Goal: Task Accomplishment & Management: Use online tool/utility

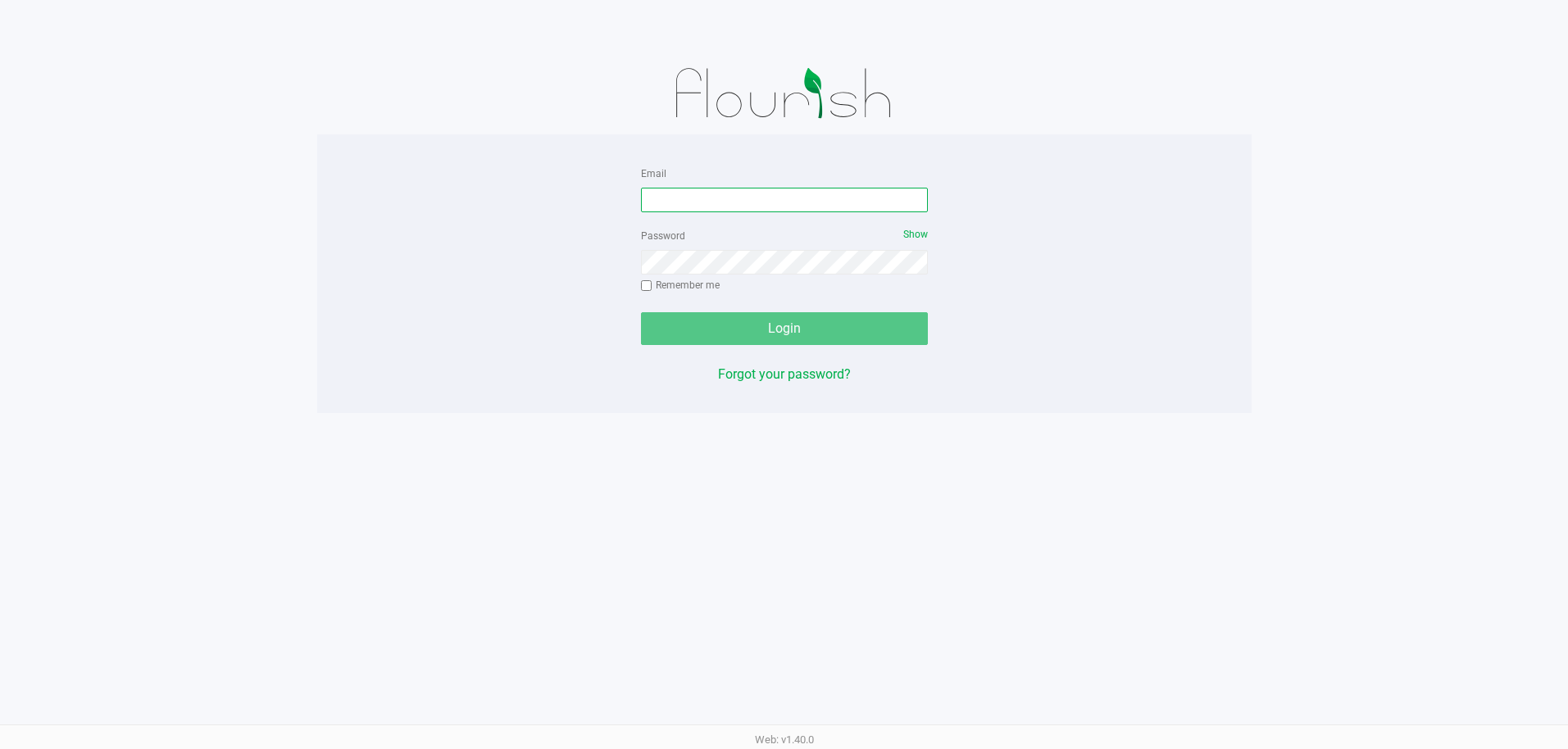
click at [767, 200] on input "Email" at bounding box center [784, 200] width 287 height 25
type input "[EMAIL_ADDRESS][DOMAIN_NAME]"
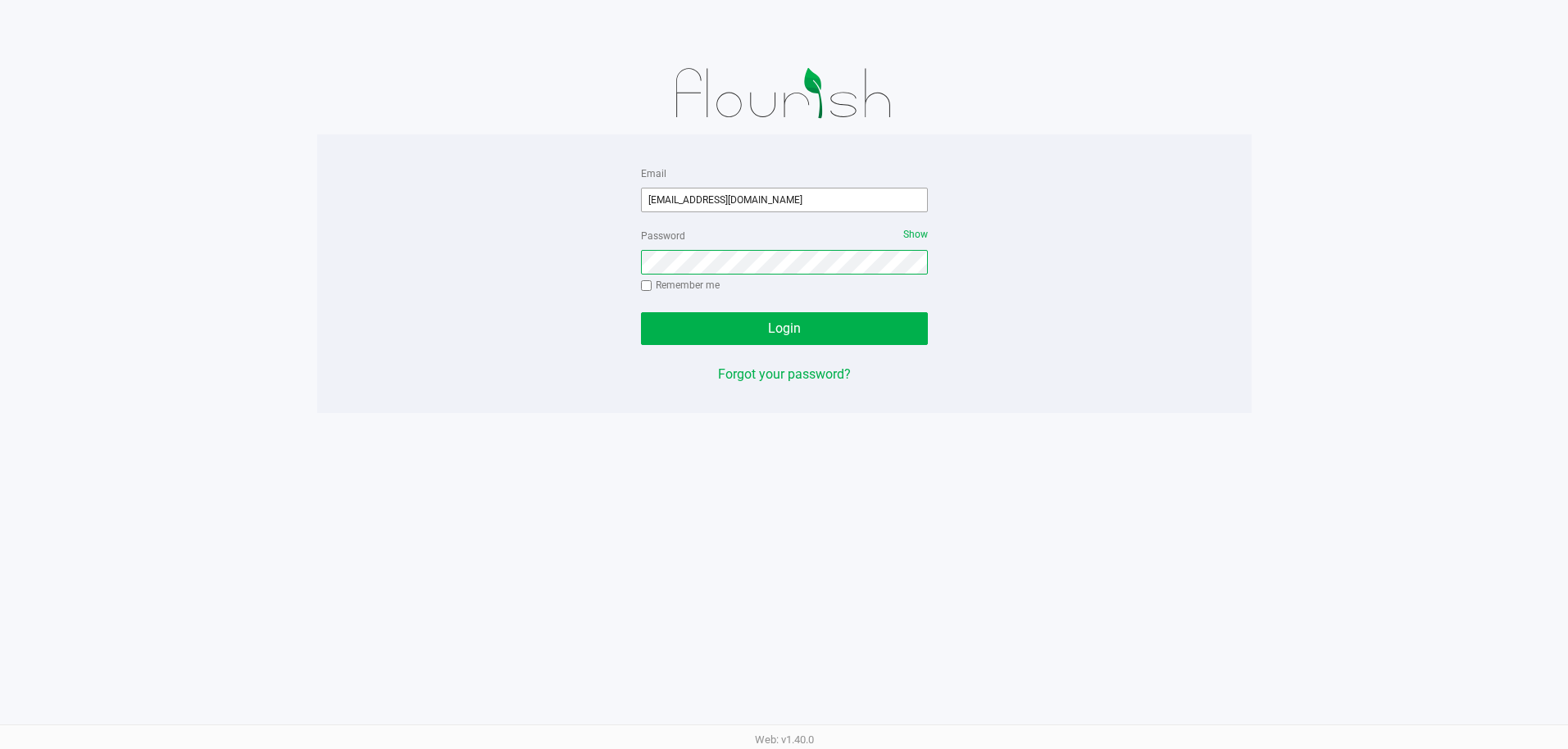
click at [641, 312] on button "Login" at bounding box center [784, 329] width 287 height 33
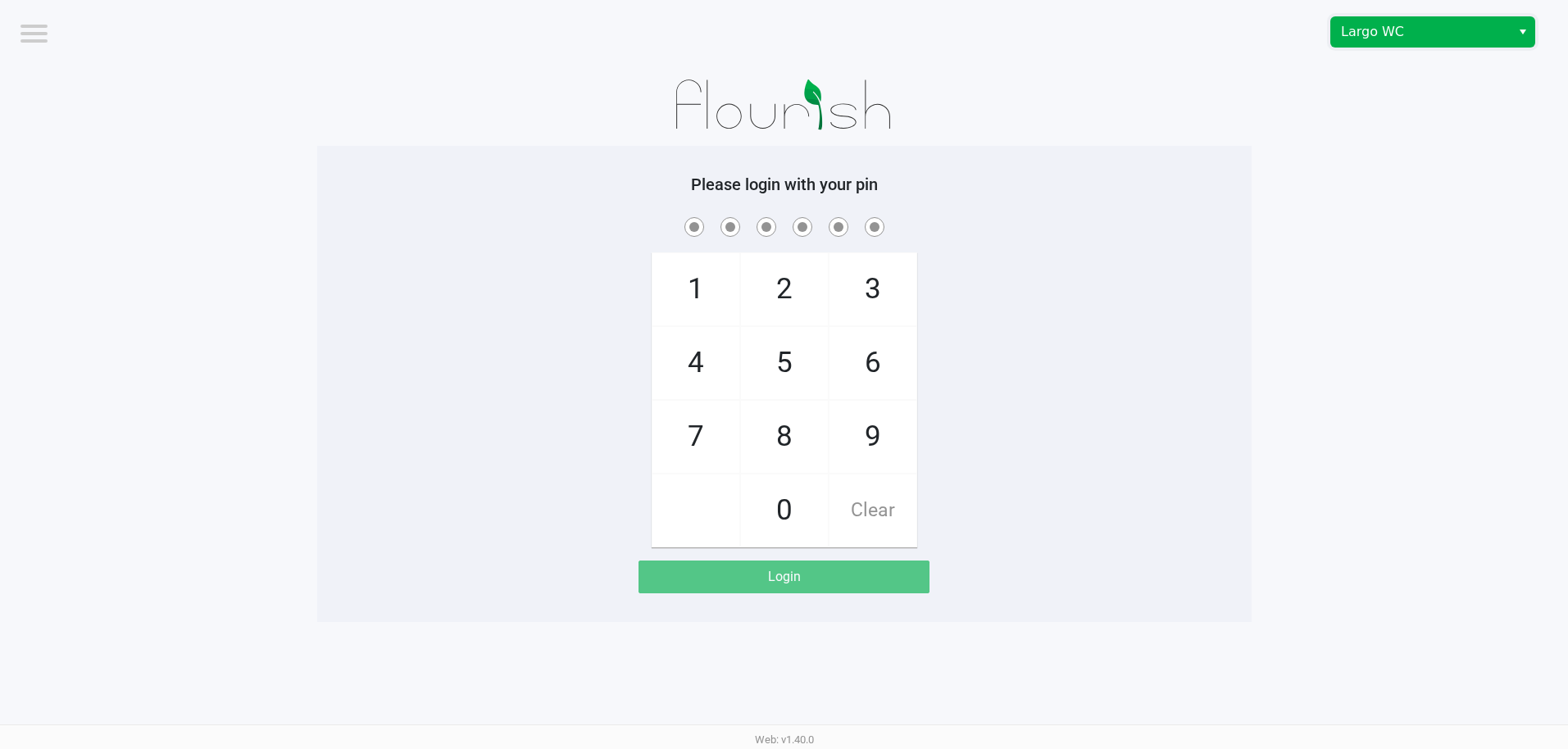
click at [1415, 22] on span "Largo WC" at bounding box center [1421, 32] width 160 height 20
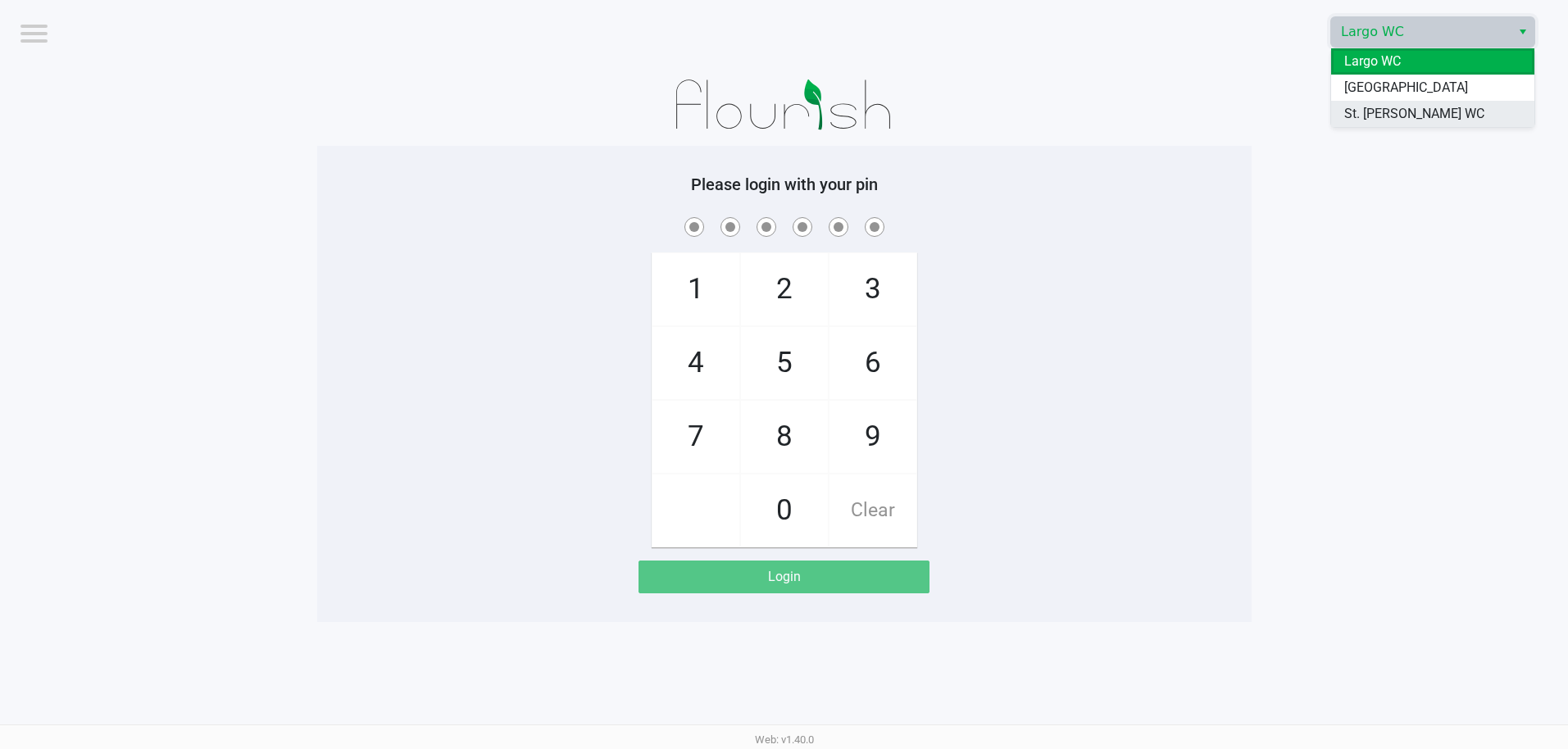
click at [1383, 118] on span "St. [PERSON_NAME] WC" at bounding box center [1414, 114] width 140 height 20
click at [1334, 117] on app-pos-login-wrapper "Logout Largo WC Please login with your pin 1 4 7 2 5 8 0 3 6 9 Clear Login" at bounding box center [784, 311] width 1568 height 622
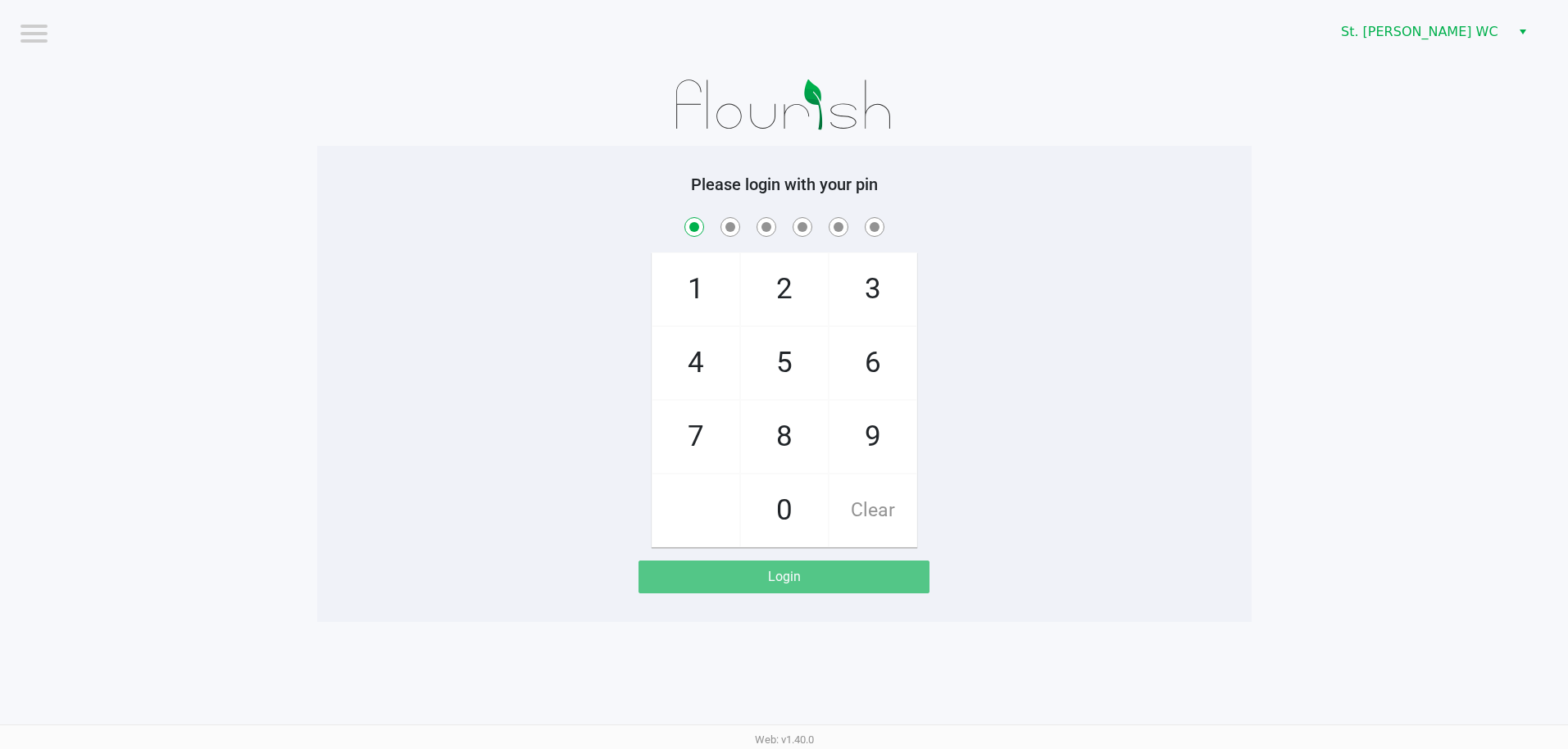
checkbox input "true"
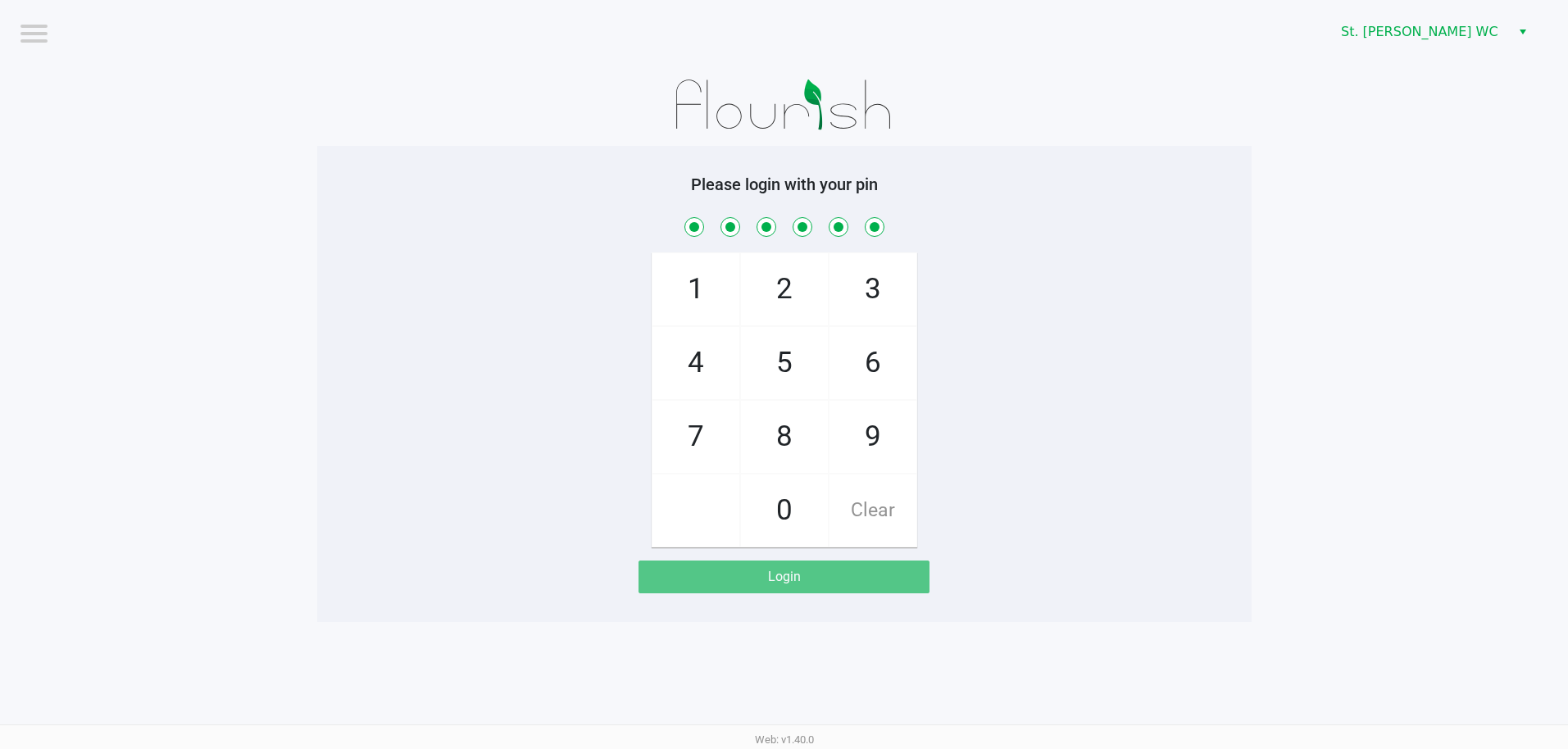
checkbox input "true"
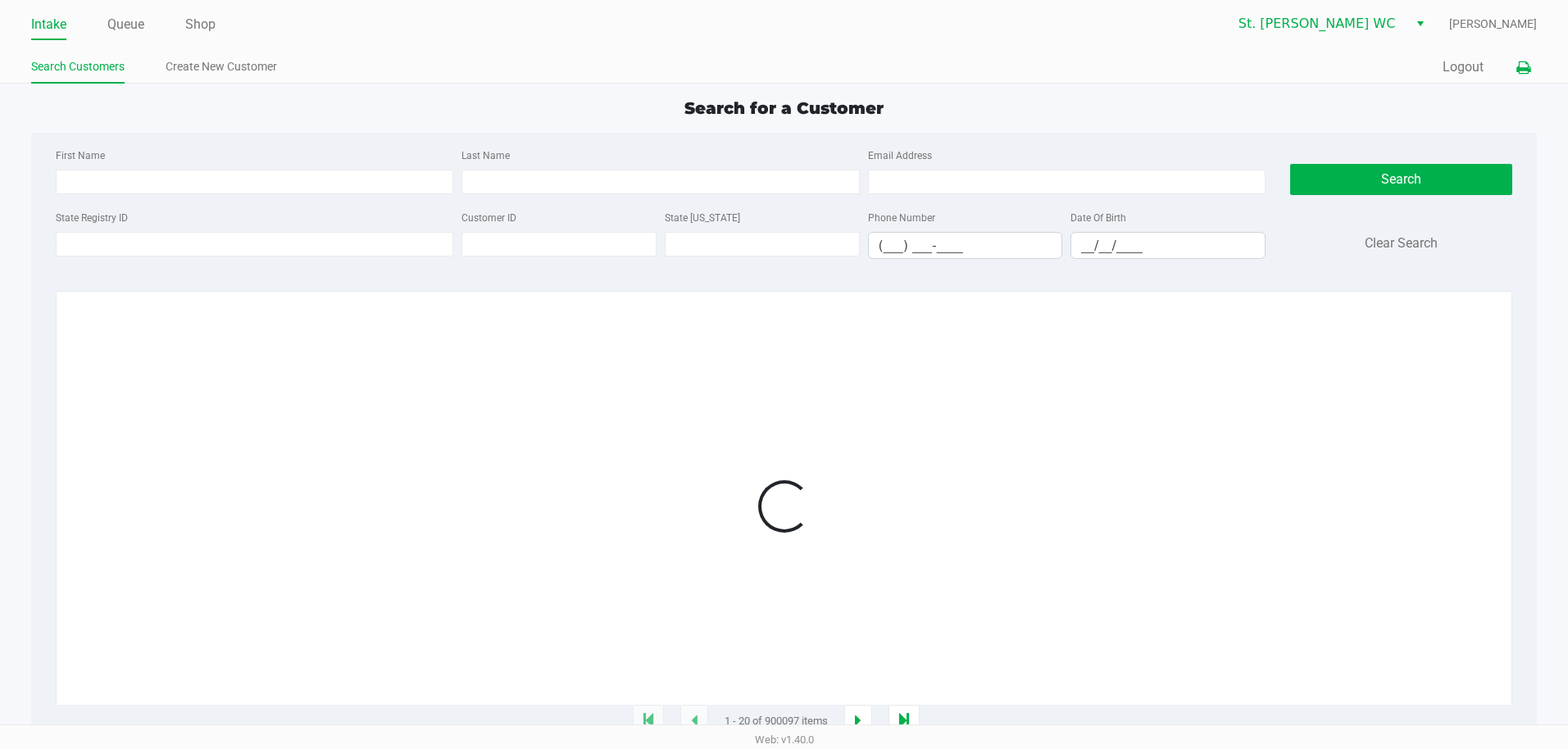
click at [1526, 73] on icon at bounding box center [1523, 68] width 14 height 12
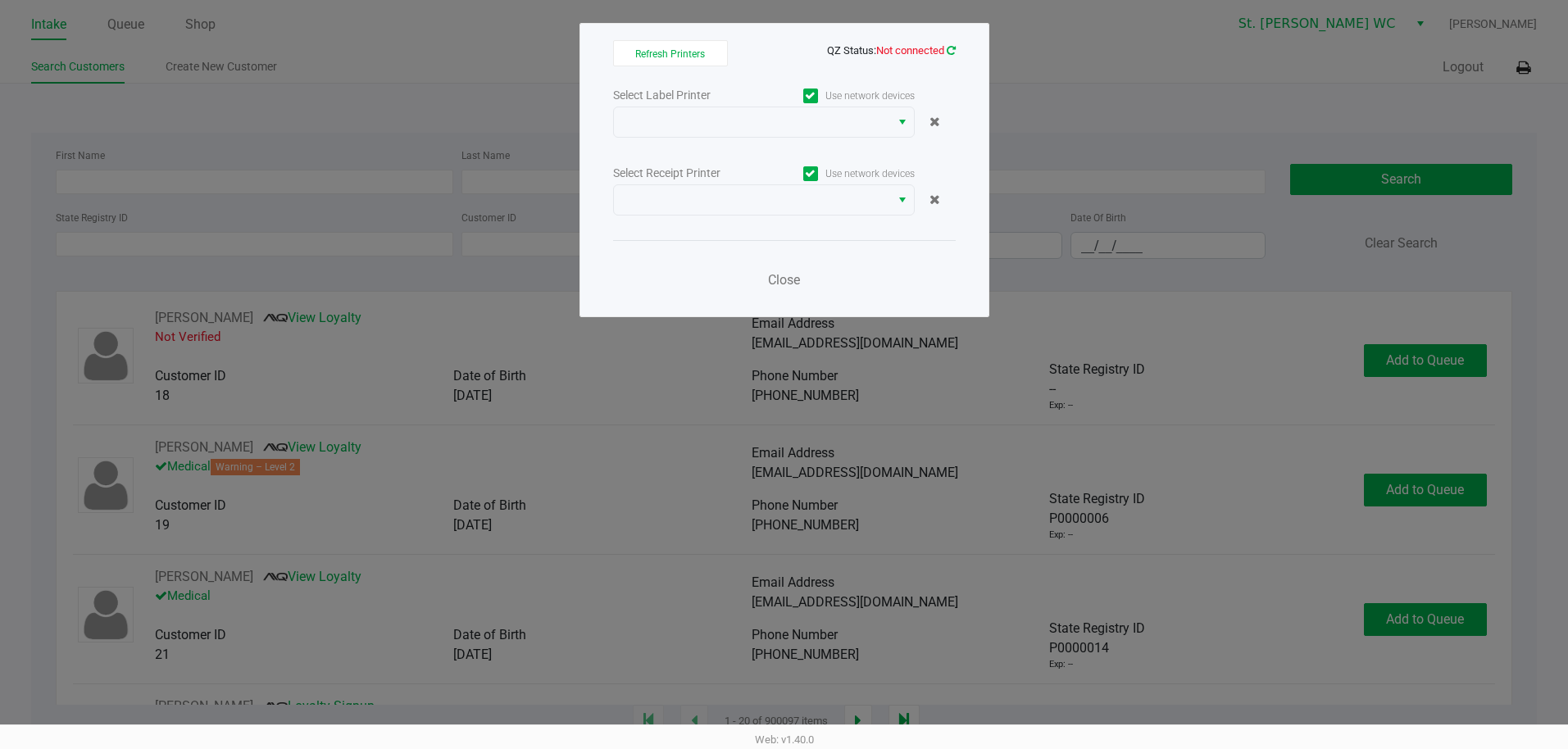
click at [950, 50] on icon at bounding box center [951, 50] width 9 height 11
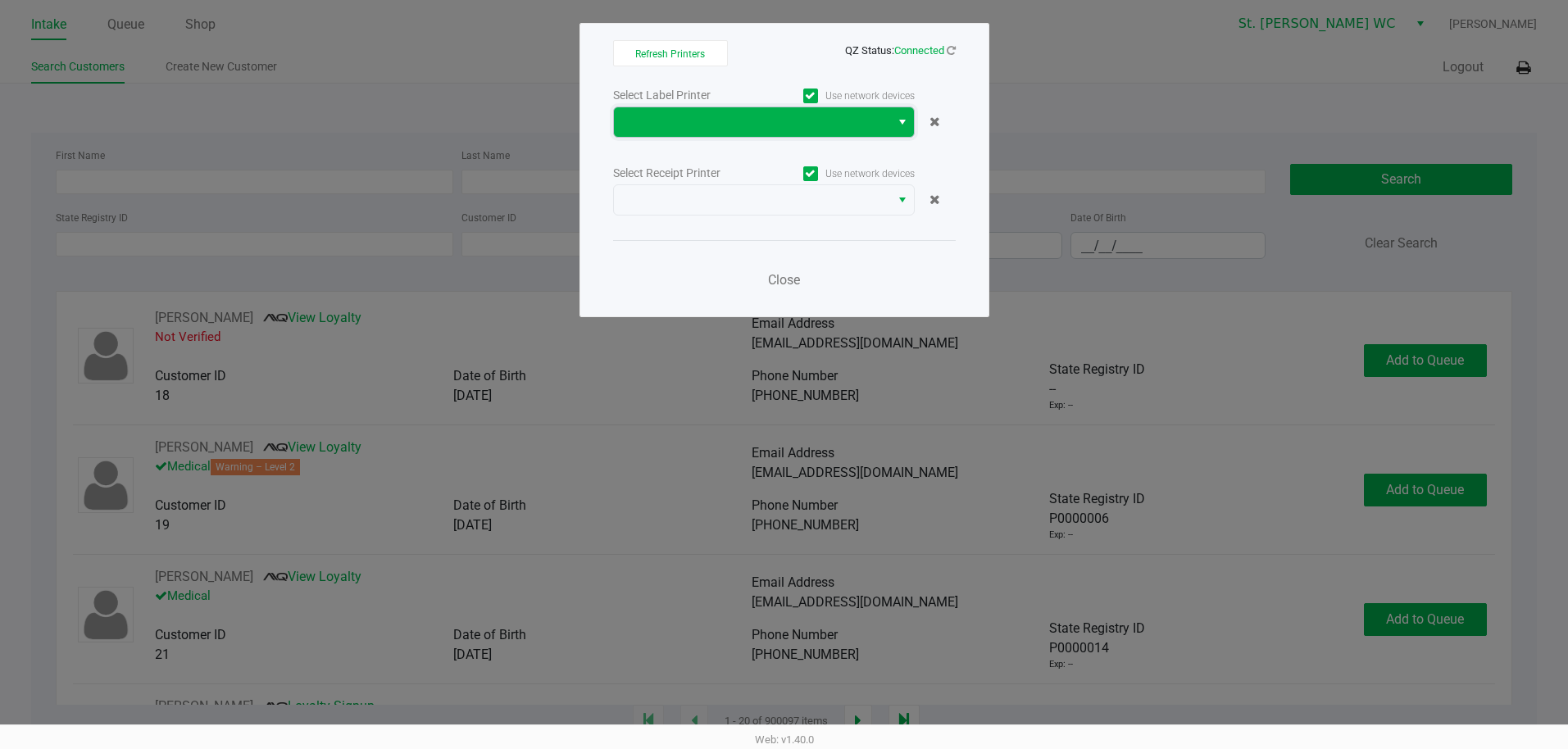
click at [843, 118] on span at bounding box center [753, 122] width 257 height 20
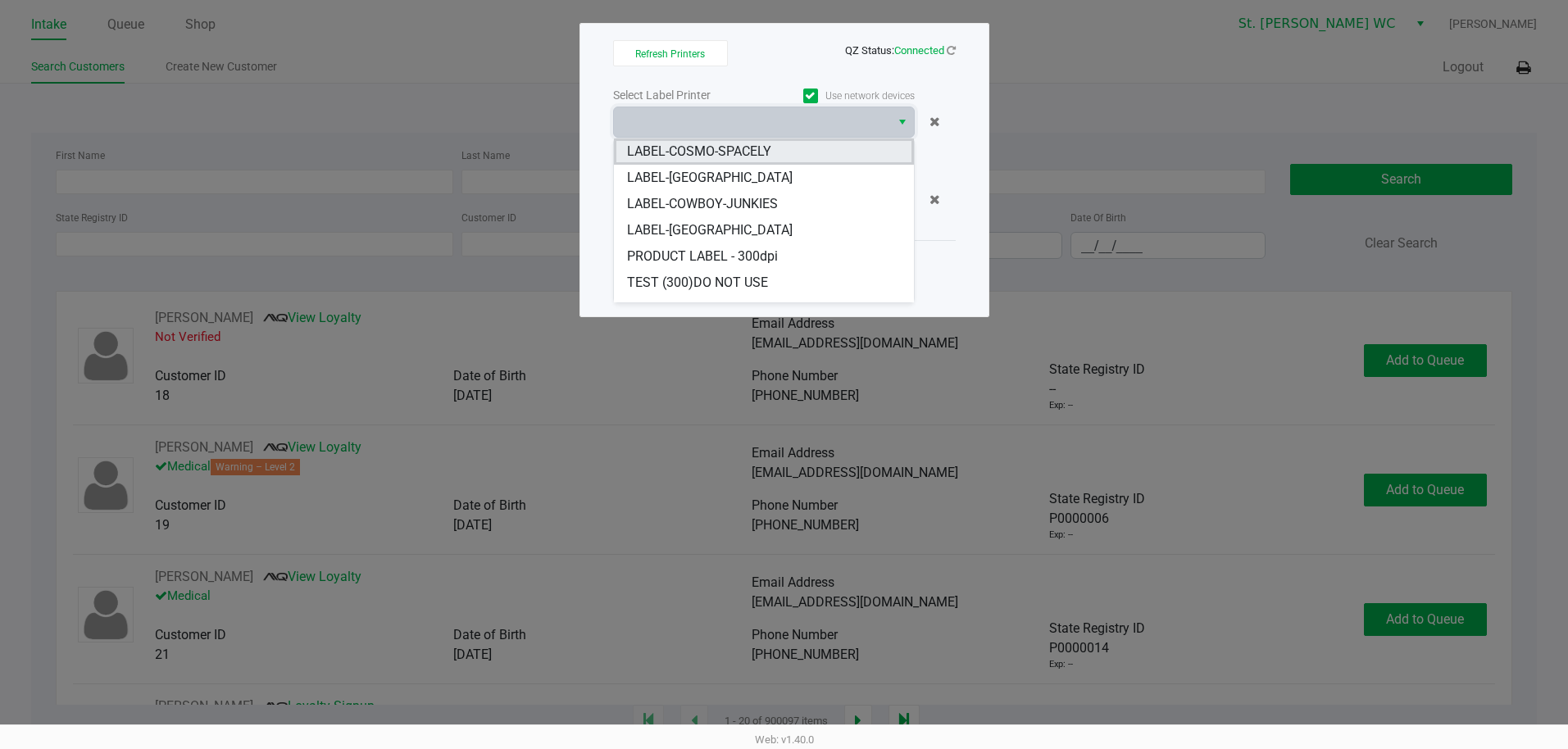
click at [796, 162] on li "LABEL-COSMO-SPACELY" at bounding box center [764, 151] width 300 height 26
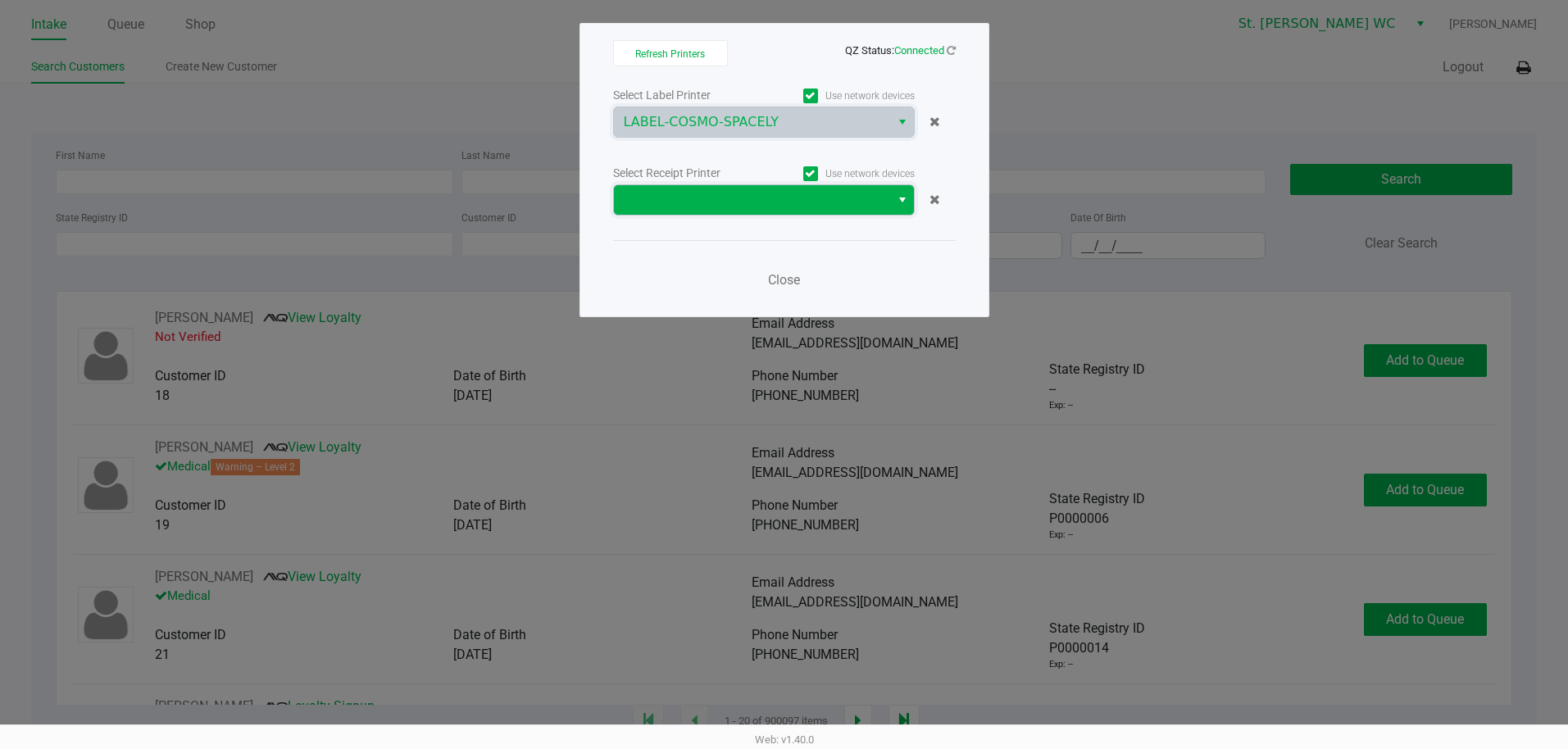
click at [776, 209] on span at bounding box center [753, 200] width 257 height 20
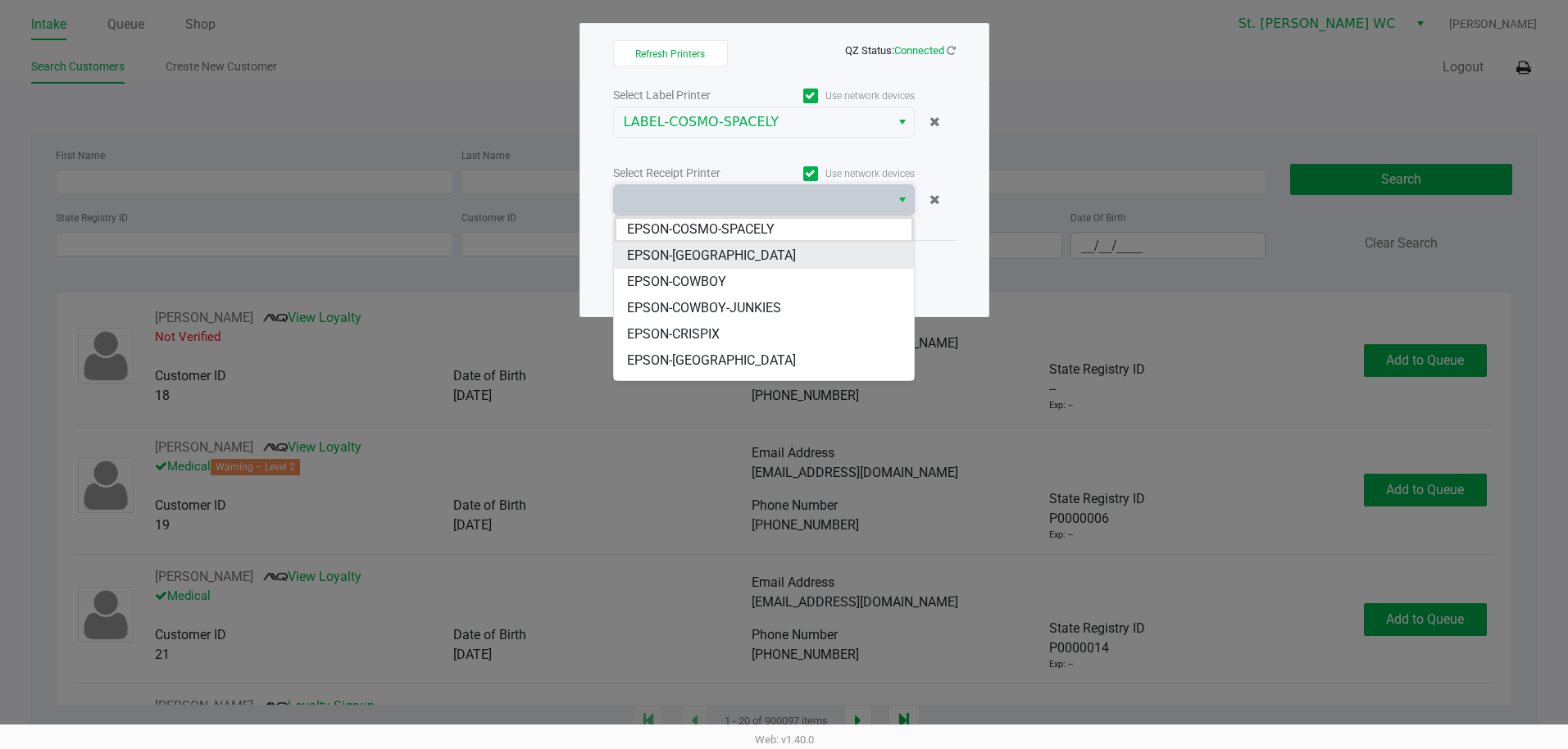
click at [767, 243] on li "EPSON-[GEOGRAPHIC_DATA]" at bounding box center [764, 256] width 300 height 26
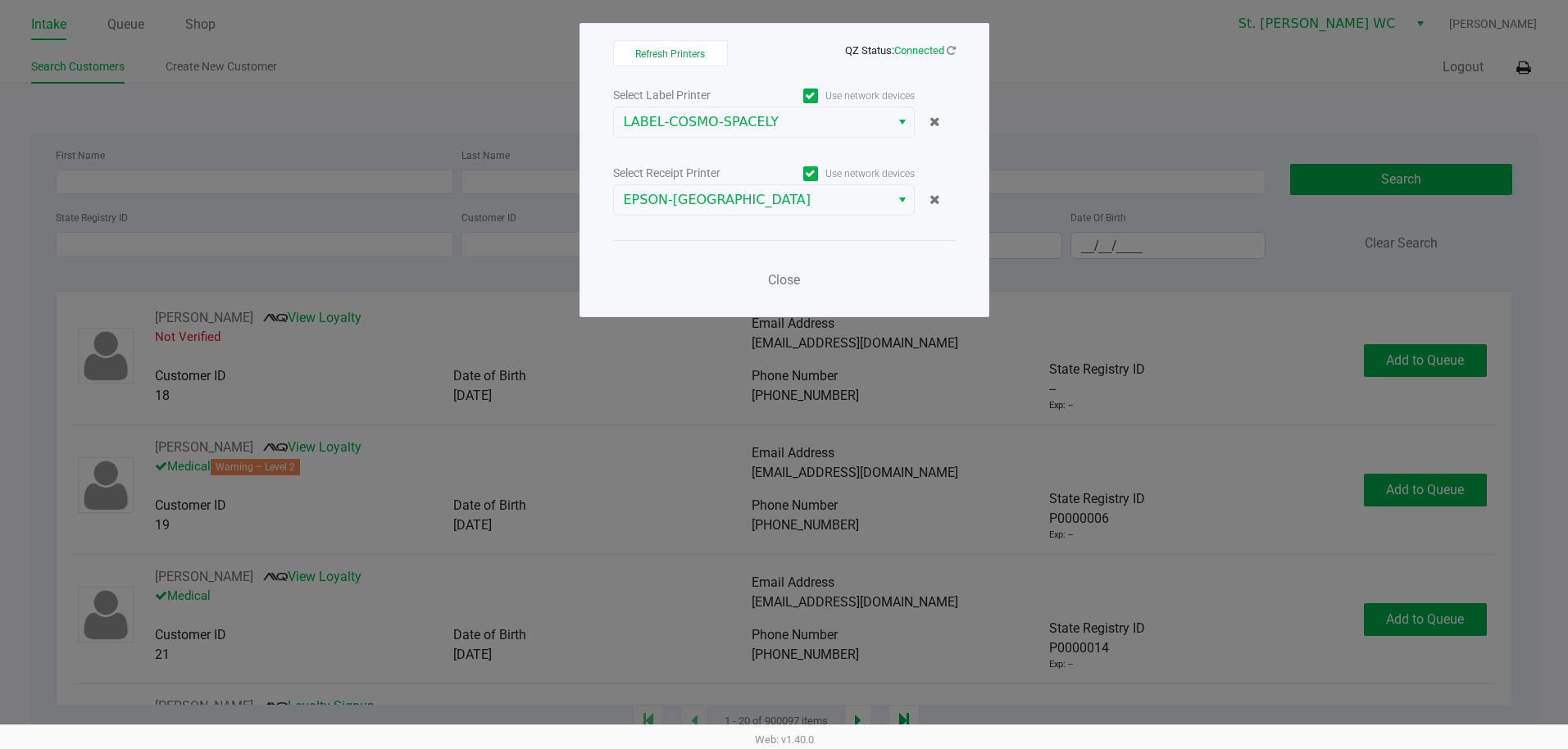
click at [767, 243] on div "Close" at bounding box center [785, 270] width 343 height 60
click at [771, 223] on div "Select Label Printer Use network devices LABEL-COSMO-SPACELY Select Receipt Pri…" at bounding box center [785, 192] width 343 height 215
click at [774, 214] on kendo-dropdownlist "EPSON-[GEOGRAPHIC_DATA]" at bounding box center [764, 200] width 301 height 31
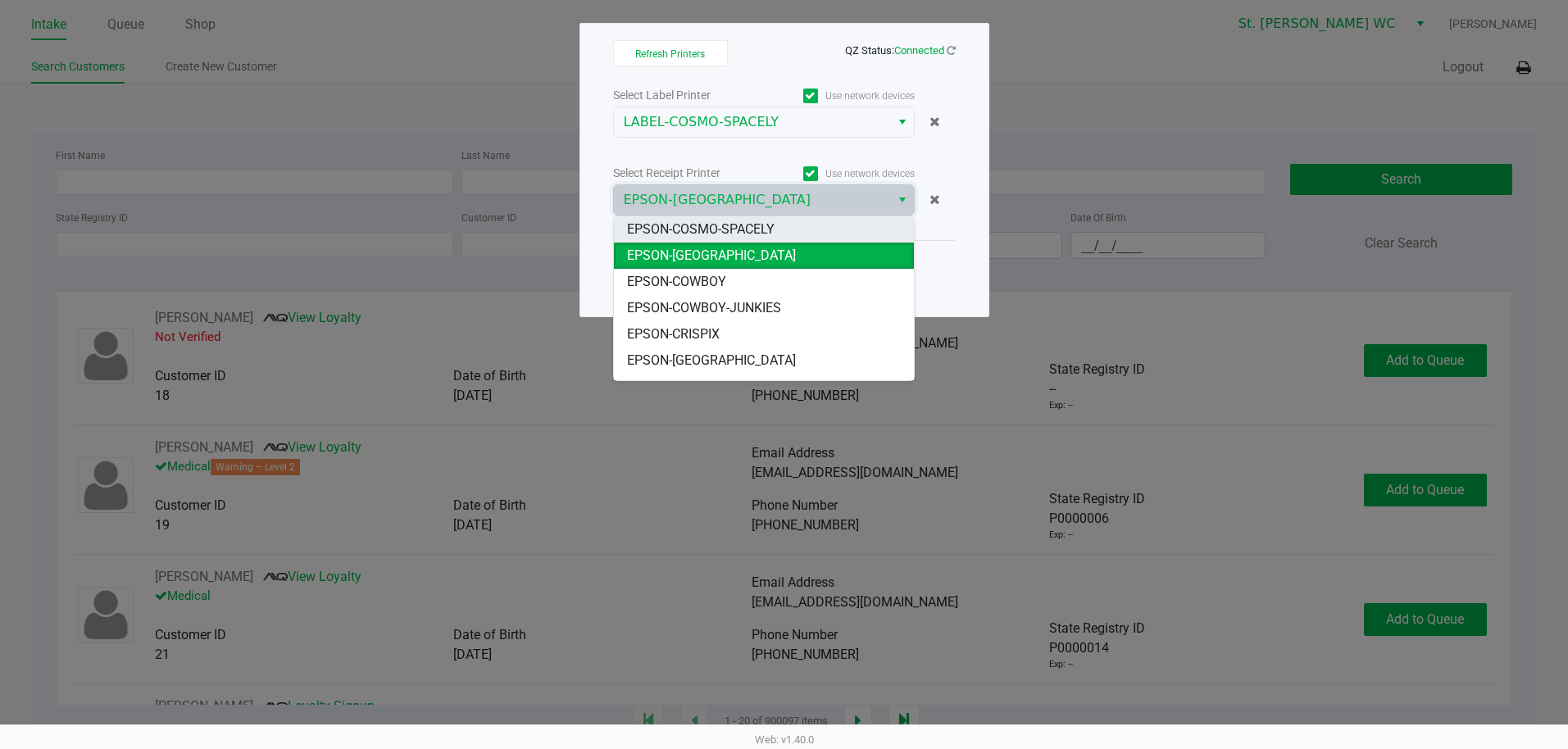
click at [772, 228] on span "EPSON-COSMO-SPACELY" at bounding box center [700, 229] width 147 height 20
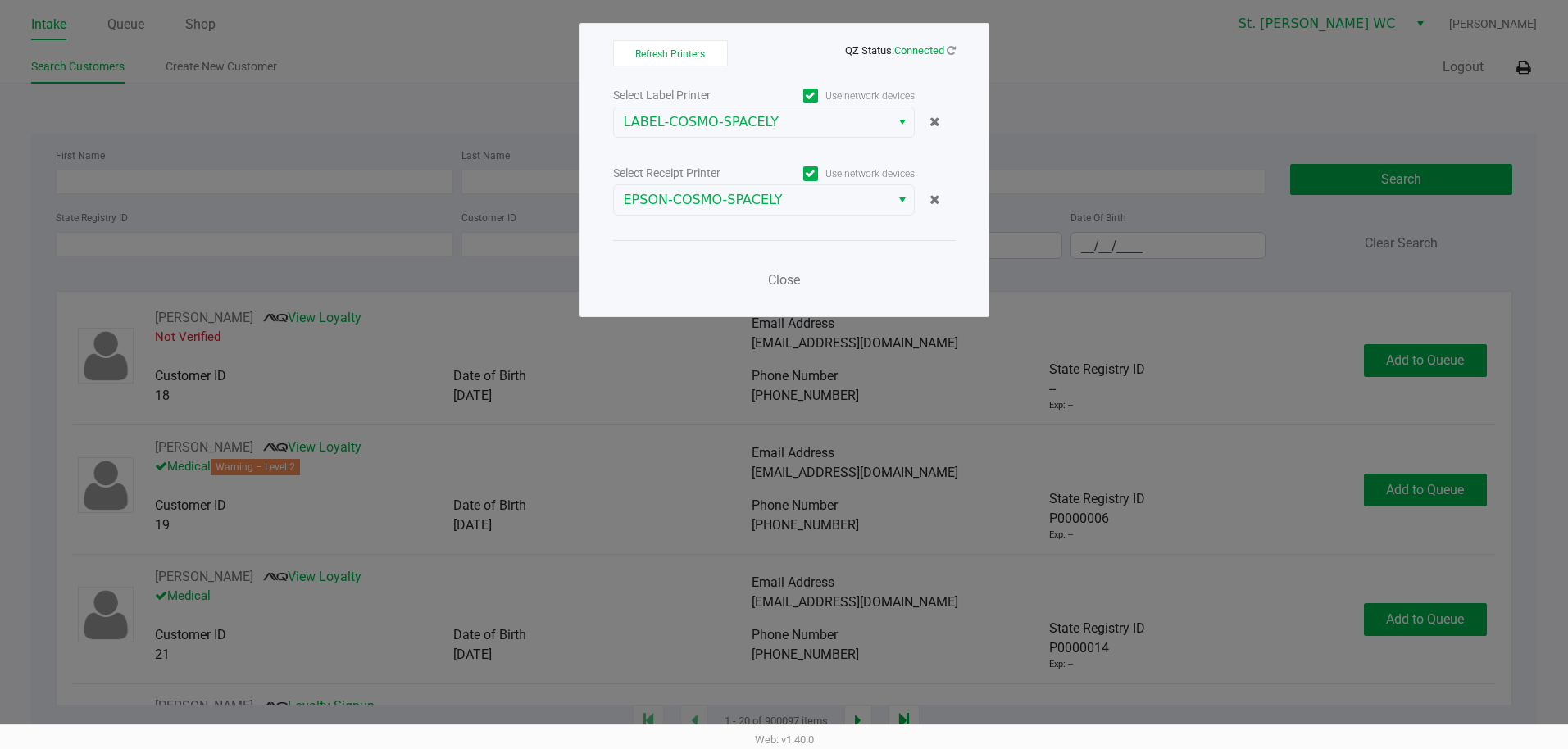
click at [772, 228] on div "Select Label Printer Use network devices LABEL-COSMO-SPACELY Select Receipt Pri…" at bounding box center [785, 192] width 343 height 215
click at [777, 268] on button "Close" at bounding box center [784, 281] width 49 height 33
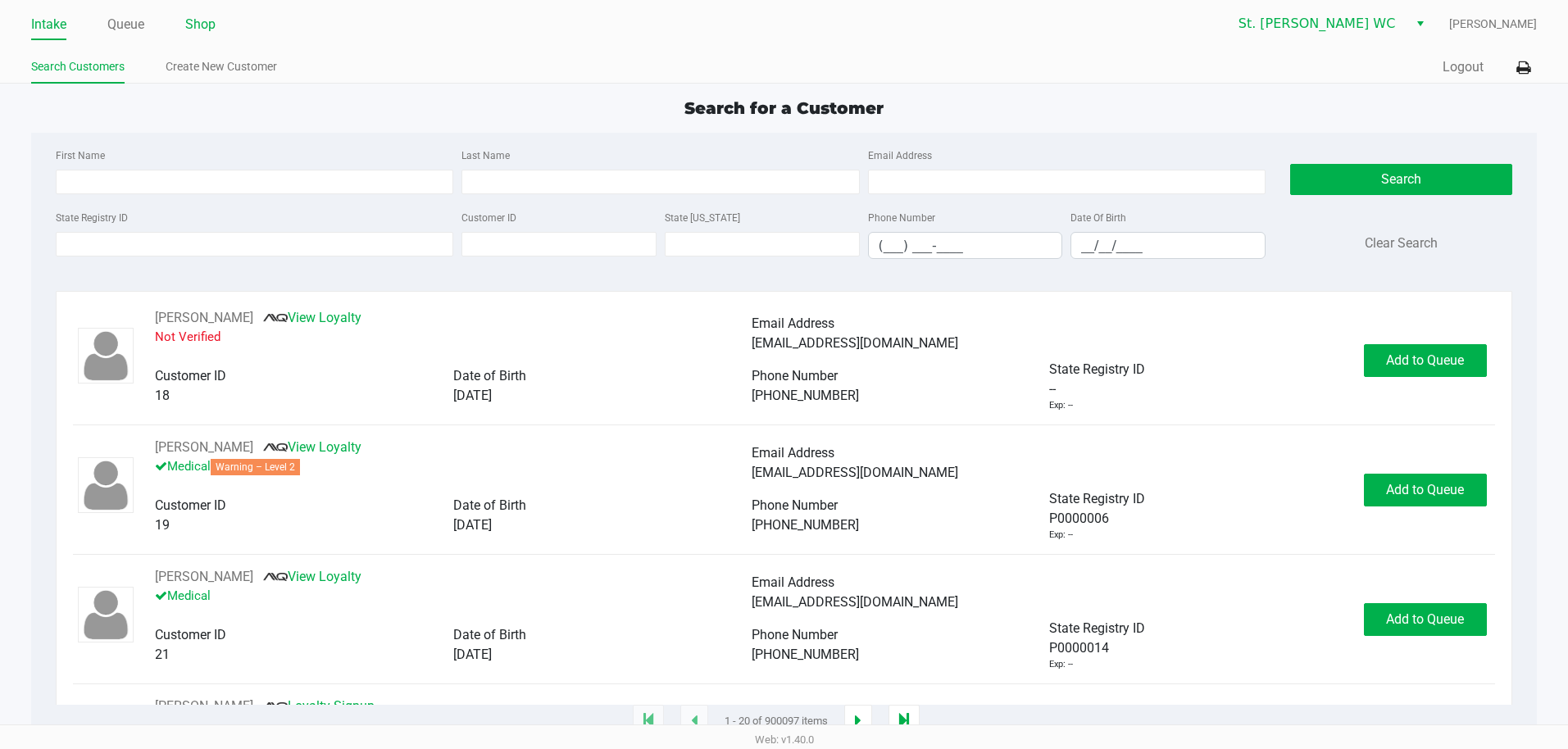
click at [191, 15] on link "Shop" at bounding box center [200, 25] width 31 height 23
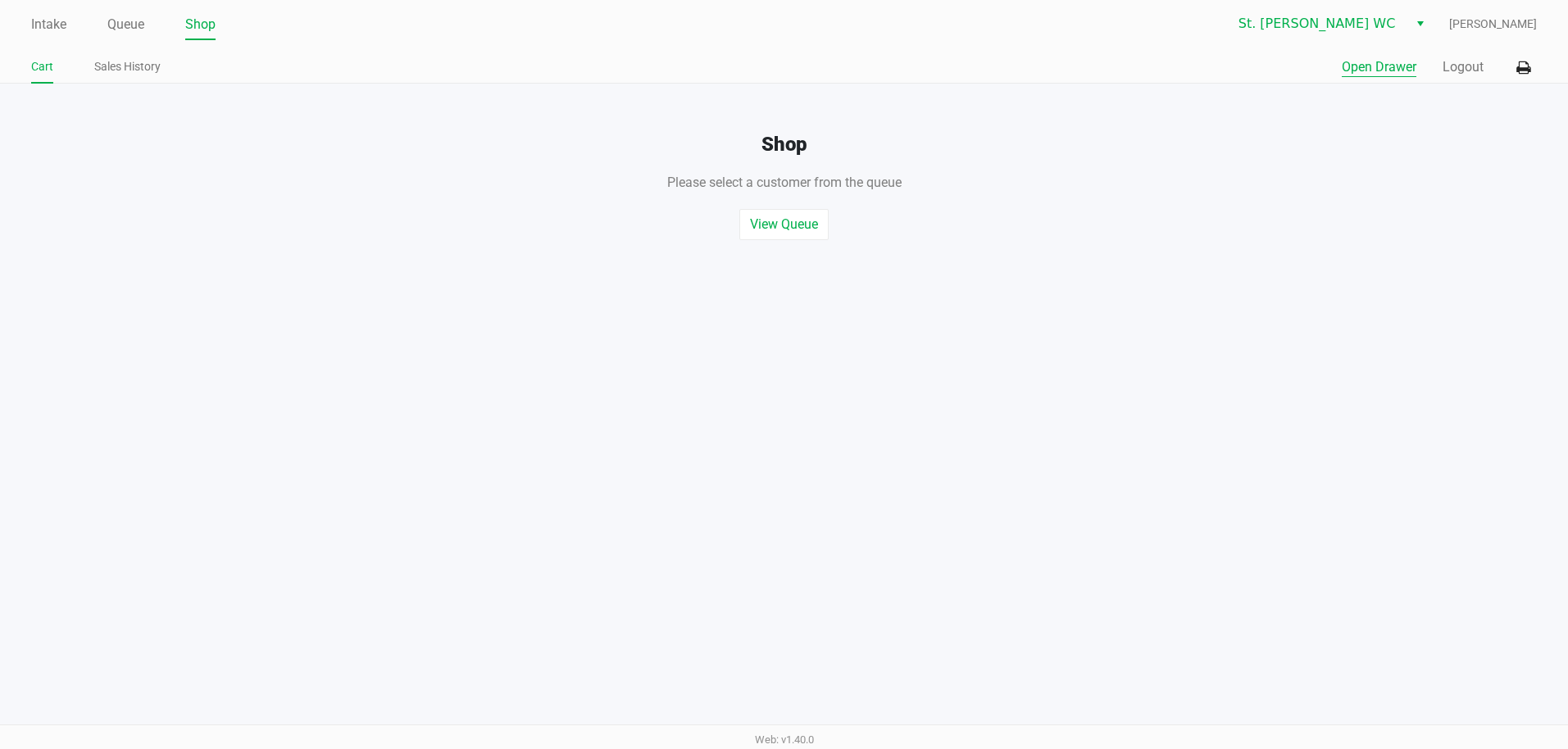
click at [1378, 60] on button "Open Drawer" at bounding box center [1379, 67] width 75 height 20
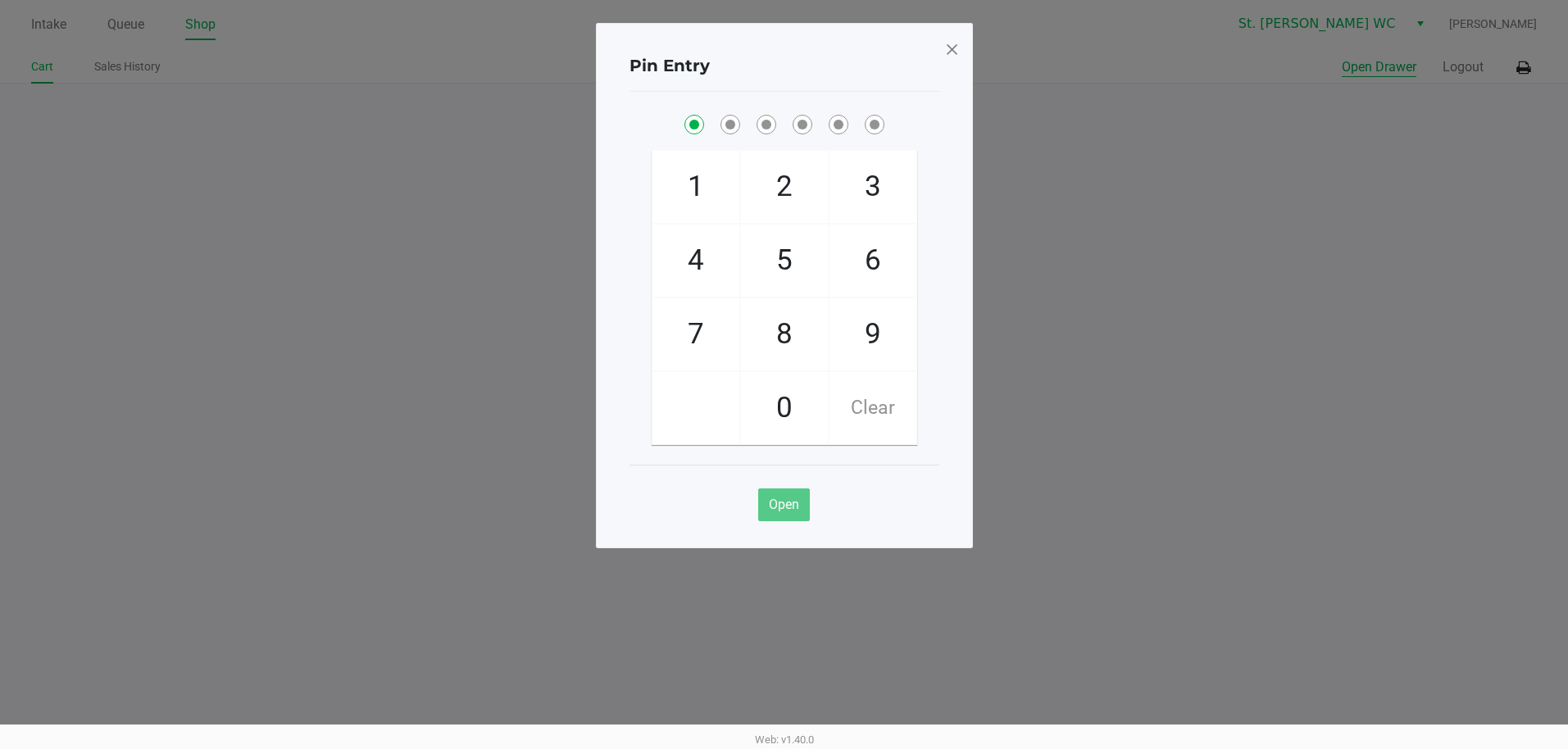
checkbox input "true"
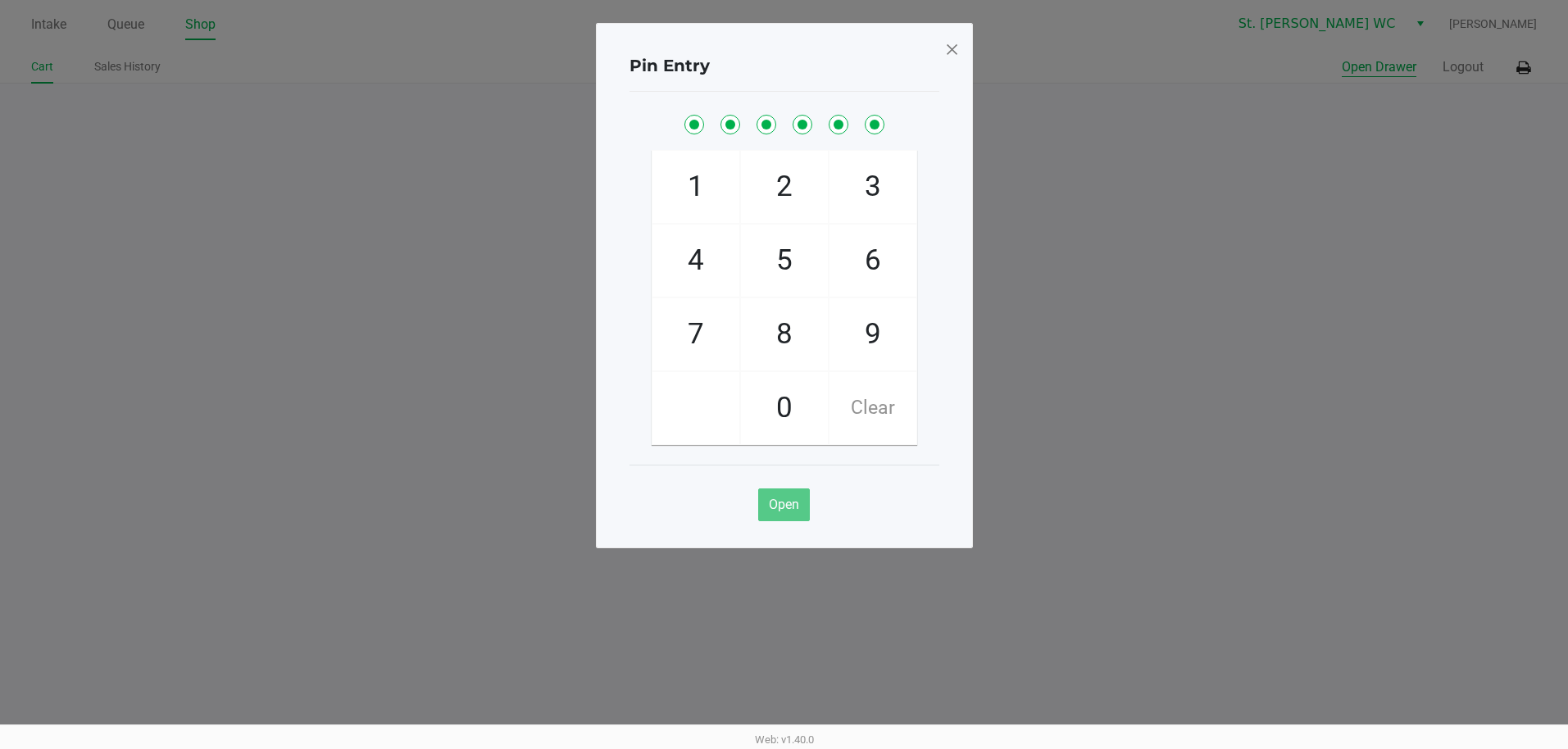
checkbox input "true"
click at [1342, 57] on button "Open Drawer" at bounding box center [1379, 67] width 75 height 20
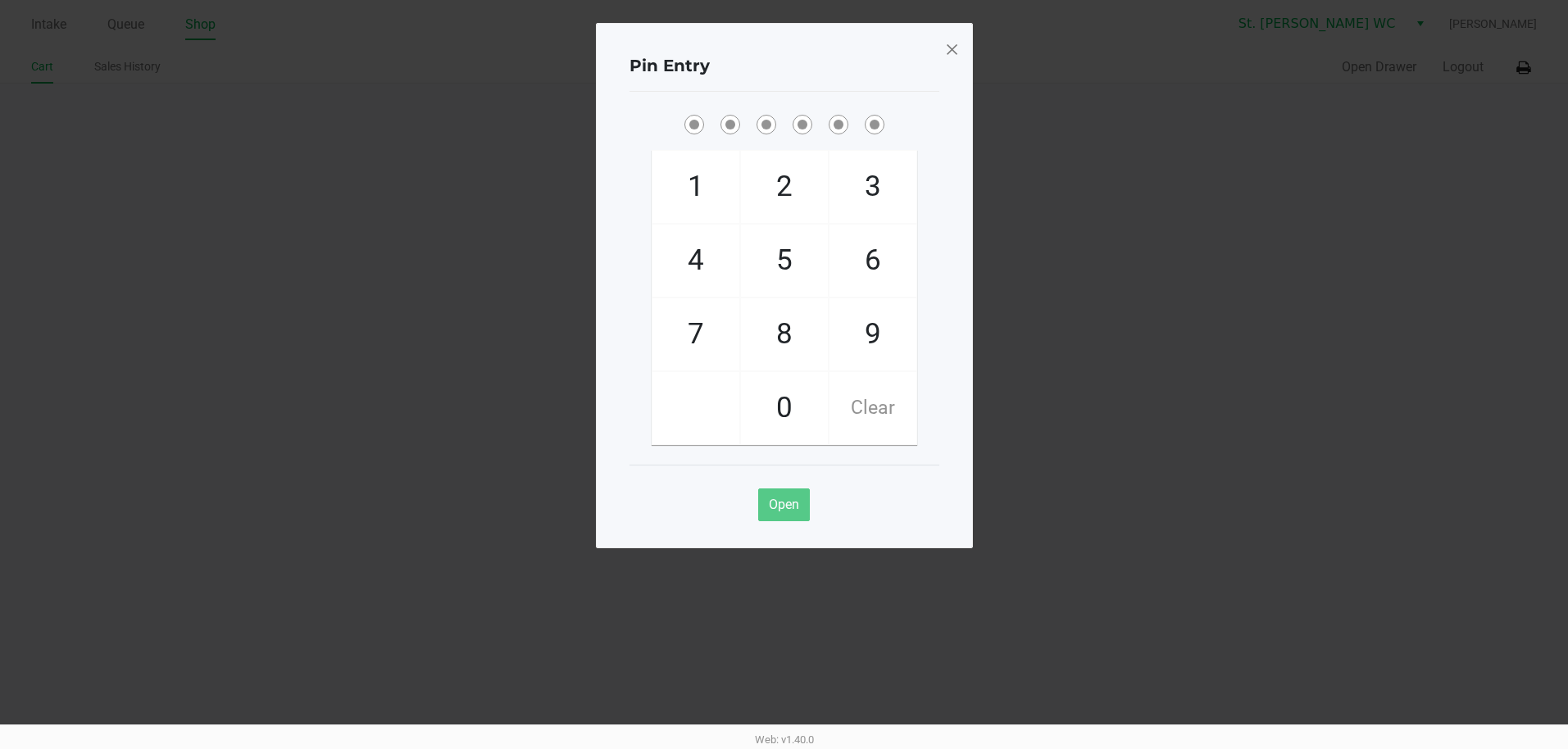
click at [941, 54] on div "Pin Entry 1 4 7 2 5 8 0 3 6 9 Clear Open" at bounding box center [784, 286] width 377 height 526
click at [957, 37] on span at bounding box center [952, 50] width 15 height 26
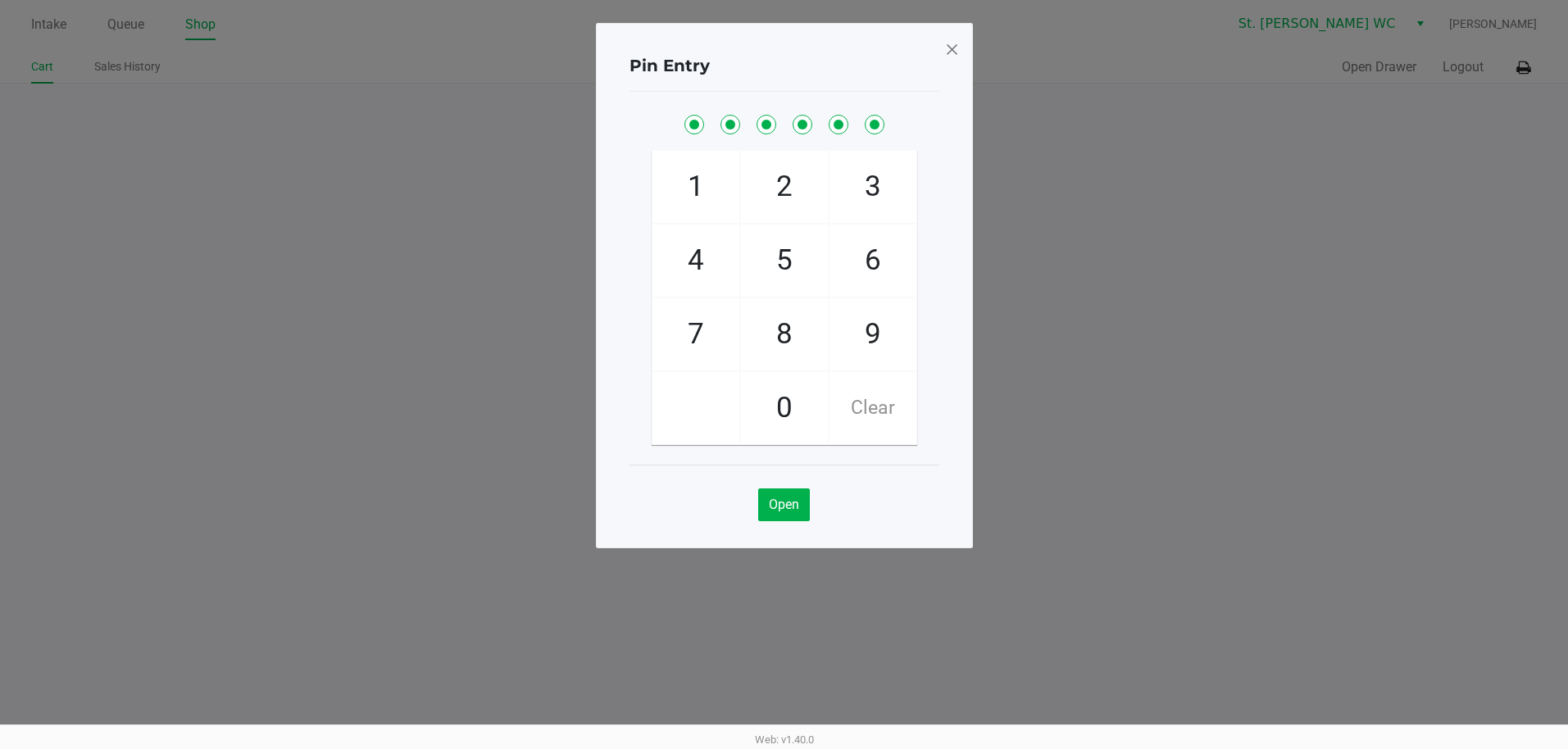
click at [954, 54] on div "Pin Entry 1 4 7 2 5 8 0 3 6 9 Clear Open" at bounding box center [784, 244] width 377 height 526
click at [956, 46] on span at bounding box center [952, 50] width 15 height 26
